Goal: Task Accomplishment & Management: Use online tool/utility

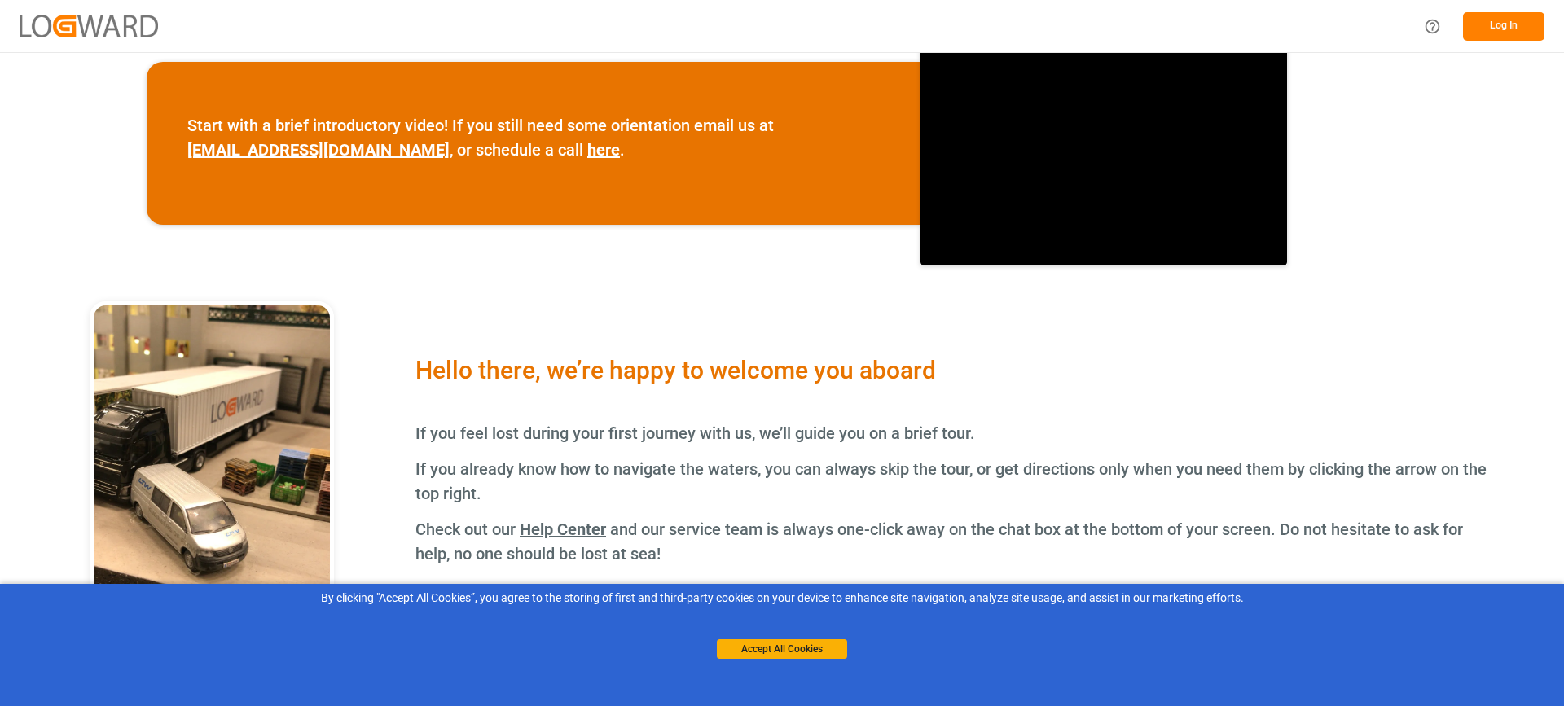
scroll to position [244, 0]
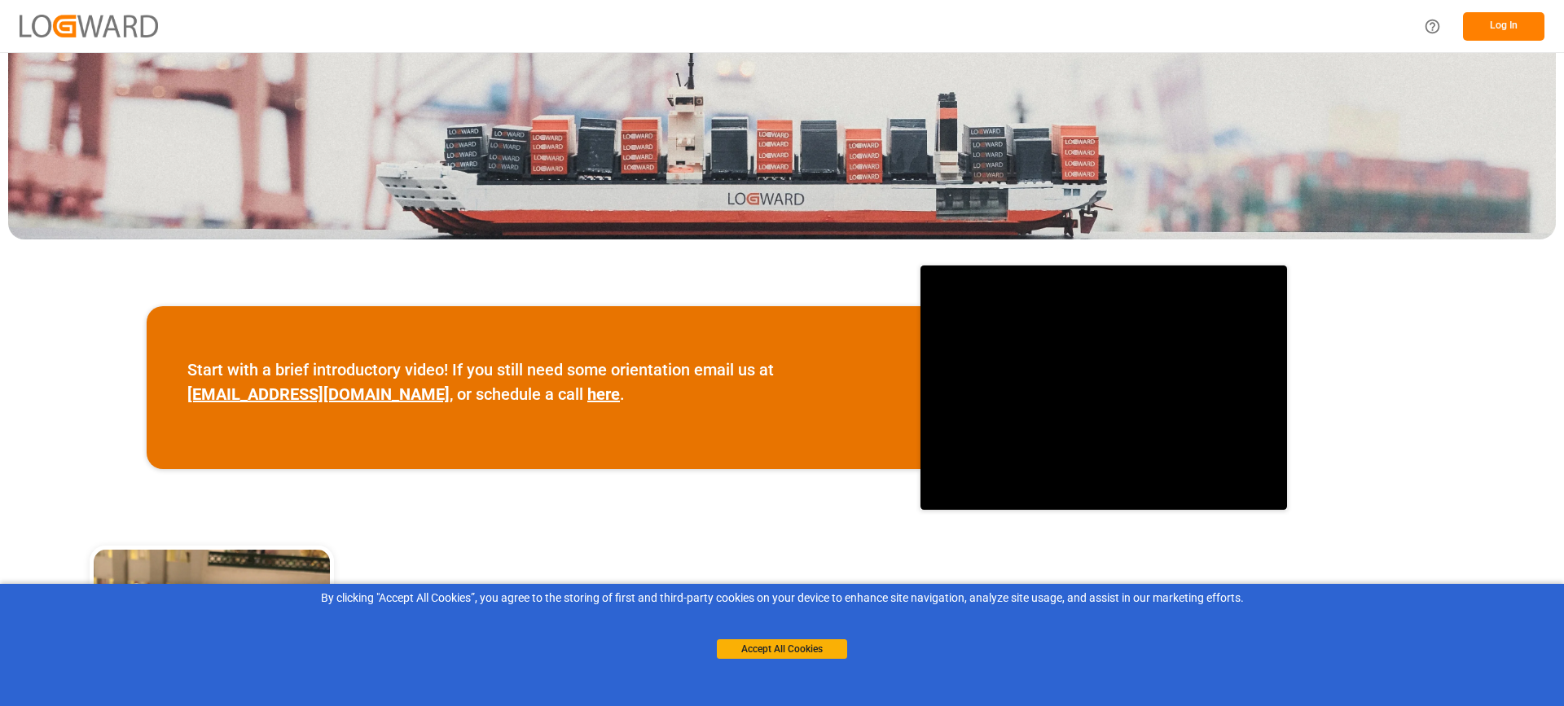
click at [1498, 18] on button "Log In" at bounding box center [1503, 26] width 81 height 29
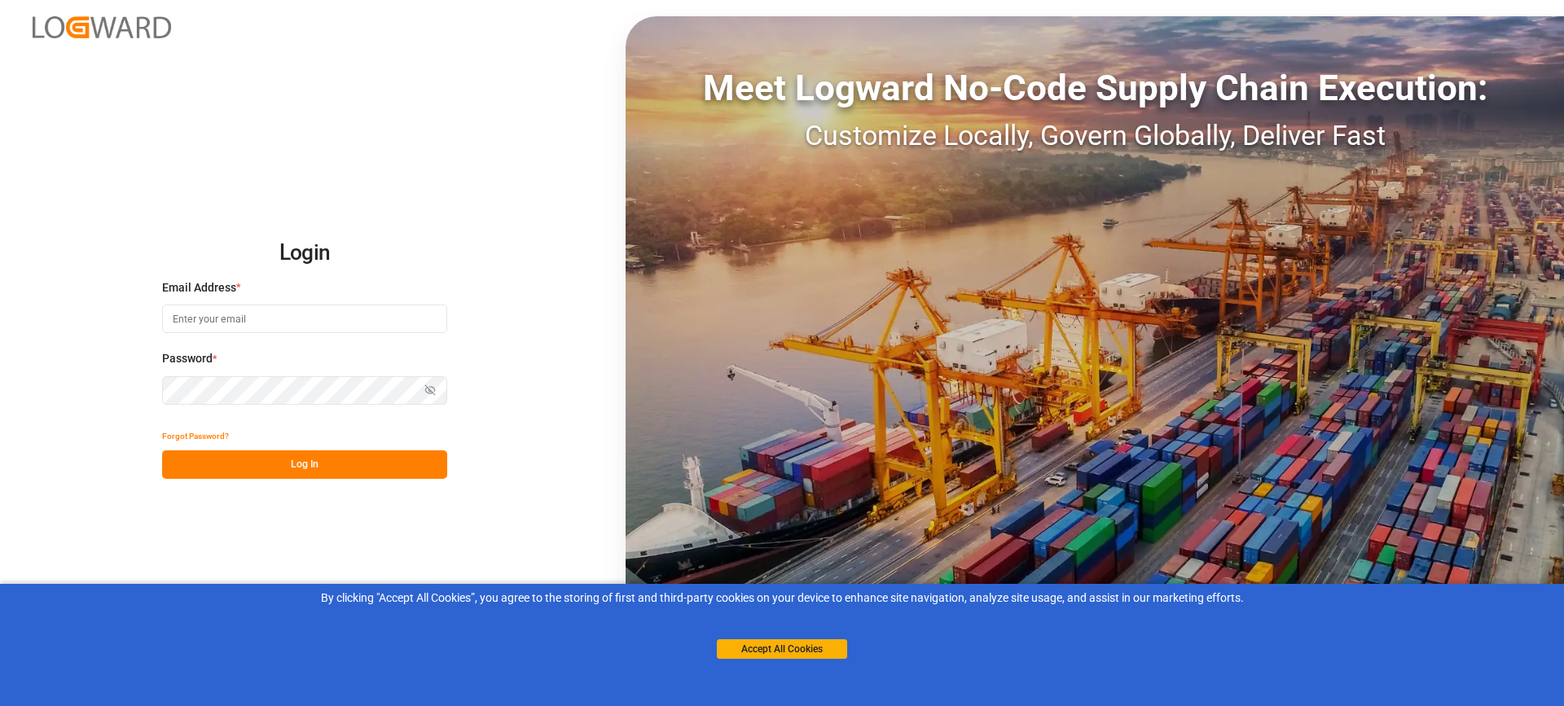
type input "[EMAIL_ADDRESS][PERSON_NAME][DOMAIN_NAME]"
click at [784, 644] on button "Accept All Cookies" at bounding box center [782, 649] width 130 height 20
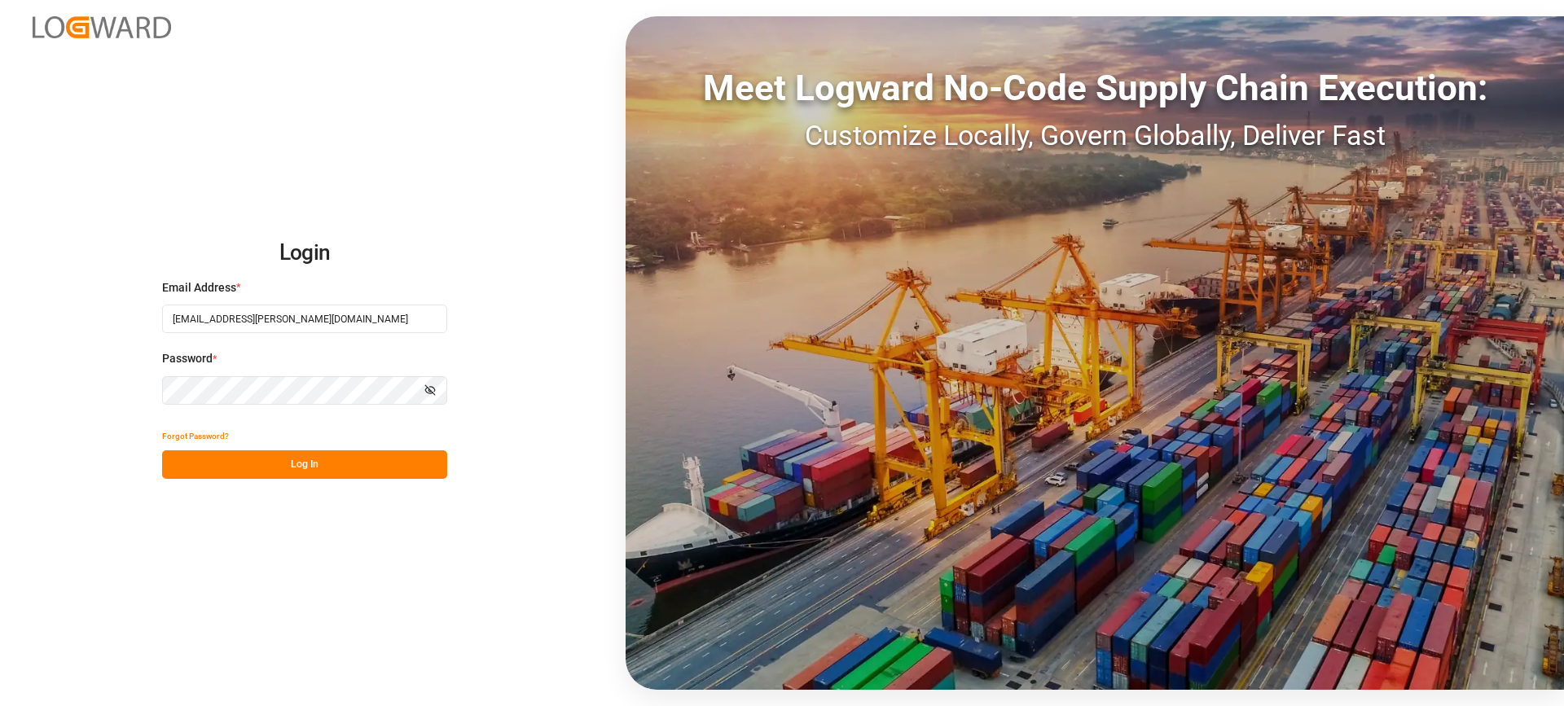
click at [286, 464] on button "Log In" at bounding box center [304, 464] width 285 height 29
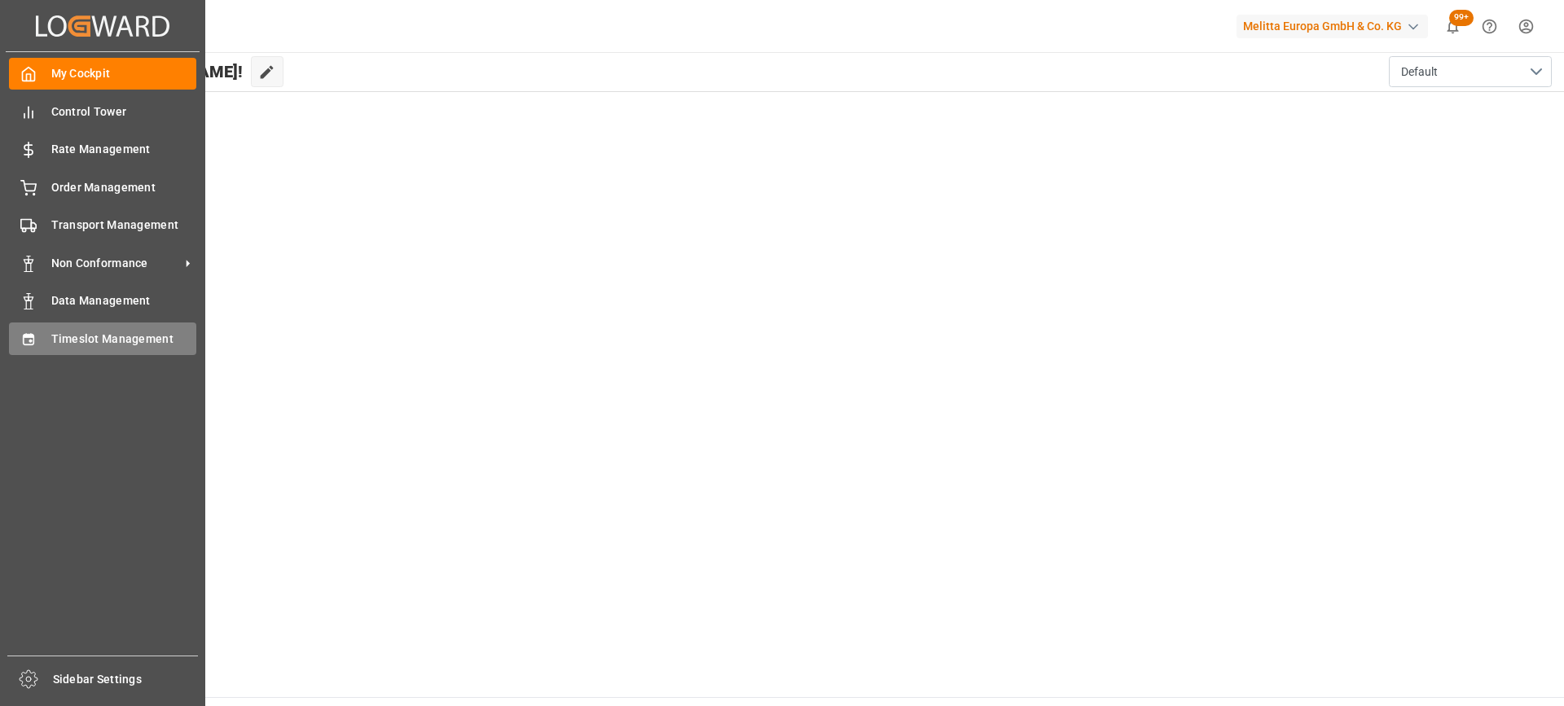
click at [114, 337] on span "Timeslot Management" at bounding box center [124, 339] width 146 height 17
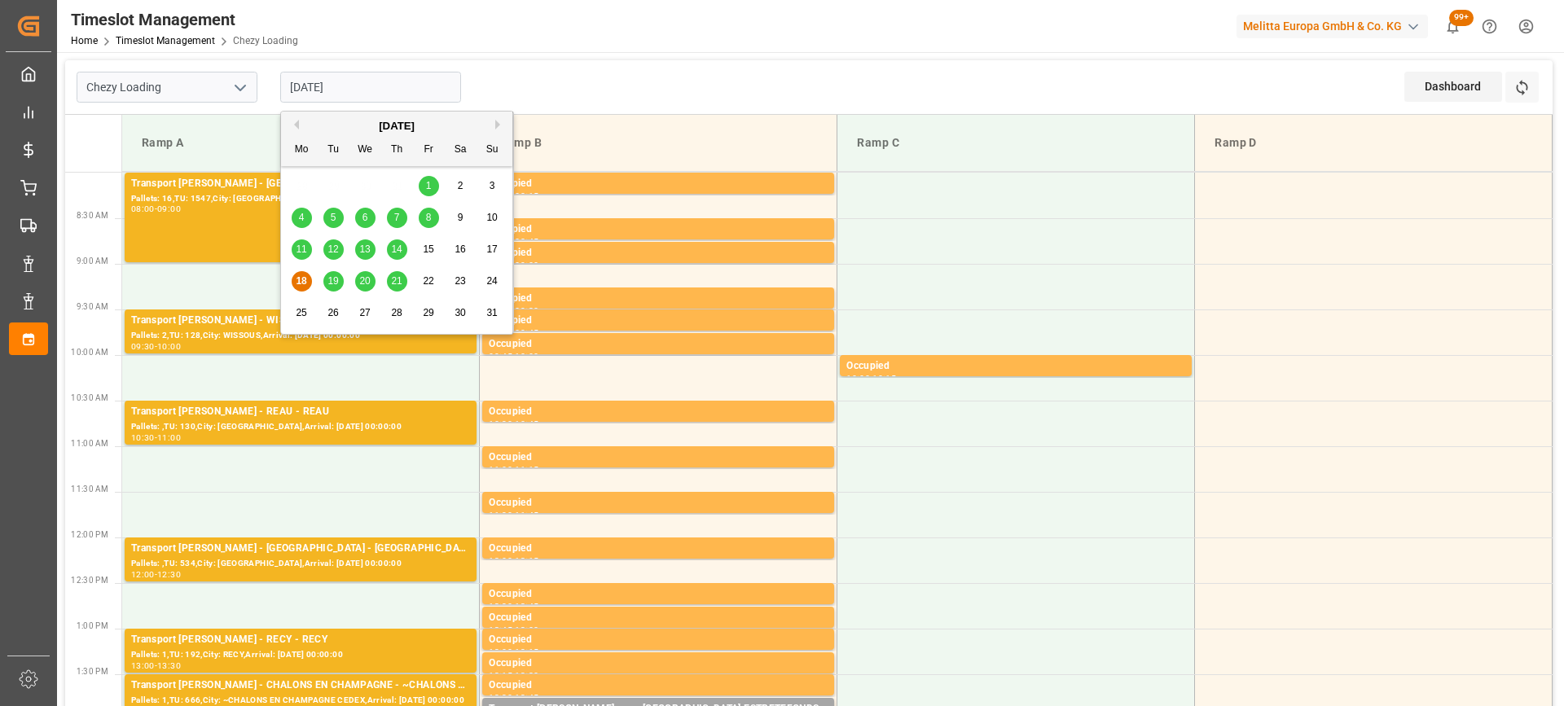
click at [313, 90] on input "[DATE]" at bounding box center [370, 87] width 181 height 31
click at [399, 252] on span "14" at bounding box center [396, 249] width 11 height 11
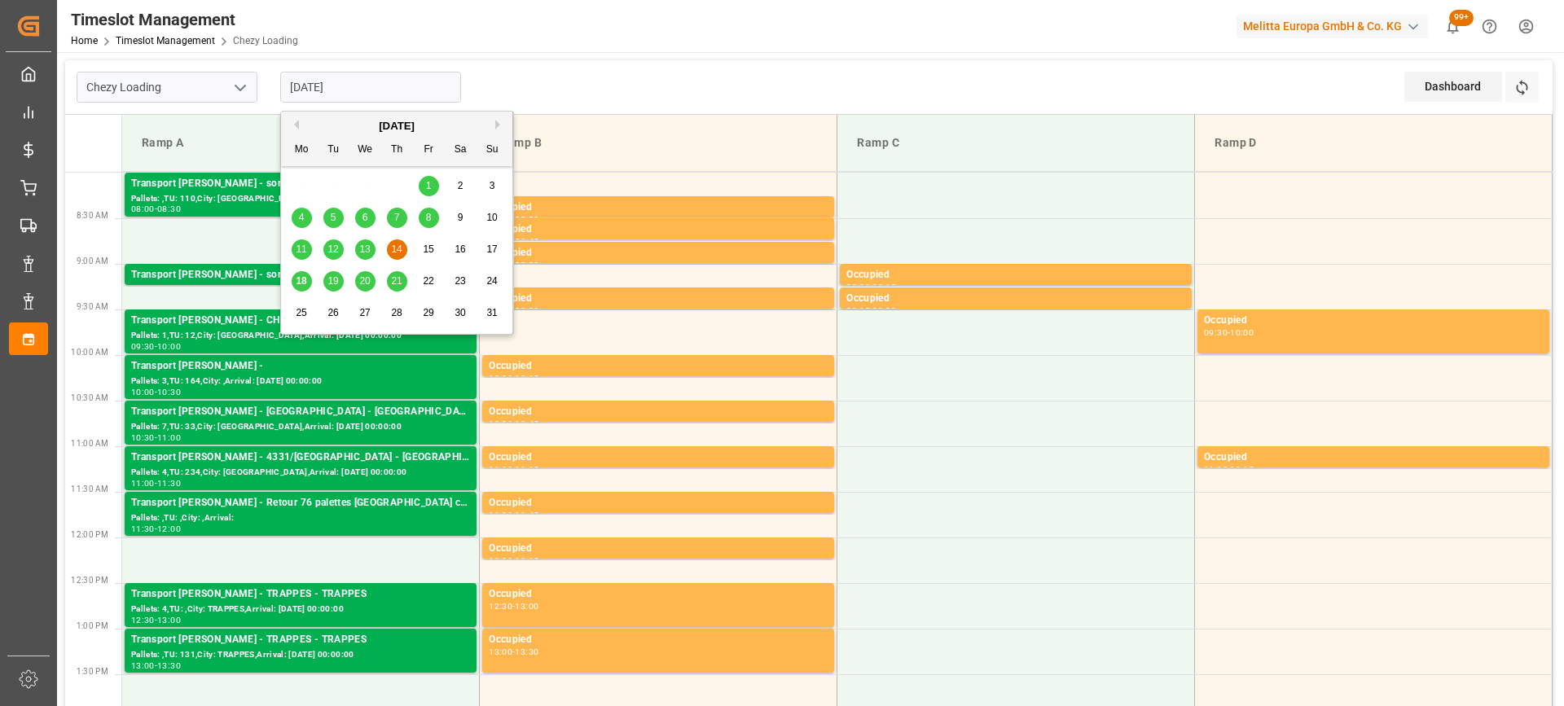
click at [324, 86] on input "[DATE]" at bounding box center [370, 87] width 181 height 31
click at [299, 282] on span "18" at bounding box center [301, 280] width 11 height 11
type input "[DATE]"
